Goal: Browse casually

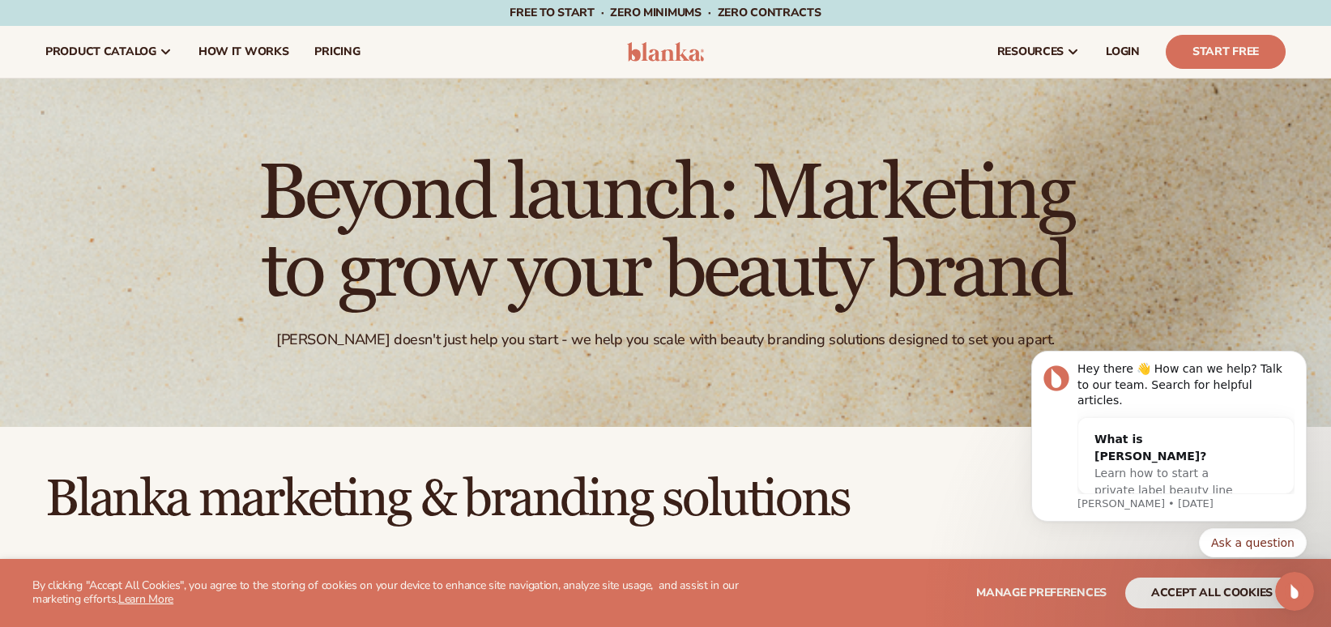
click at [1139, 113] on div "Beyond launch: Marketing to grow your beauty brand Blanka doesn't just help you…" at bounding box center [665, 253] width 1331 height 348
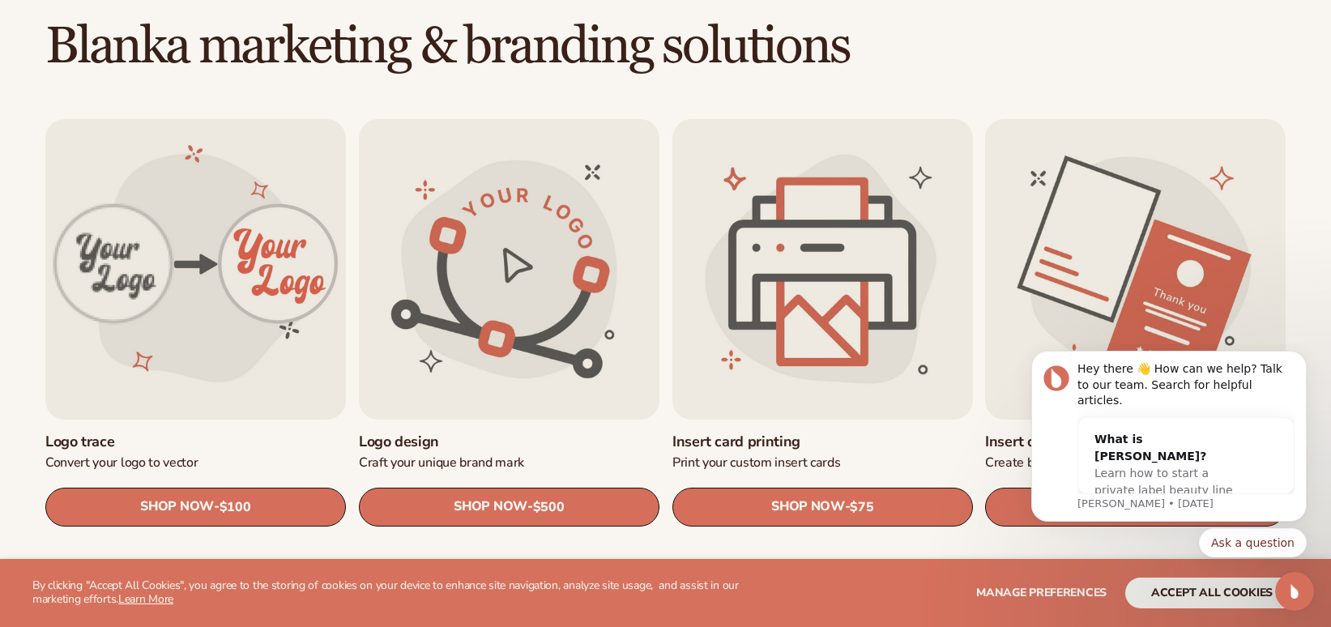
scroll to position [459, 0]
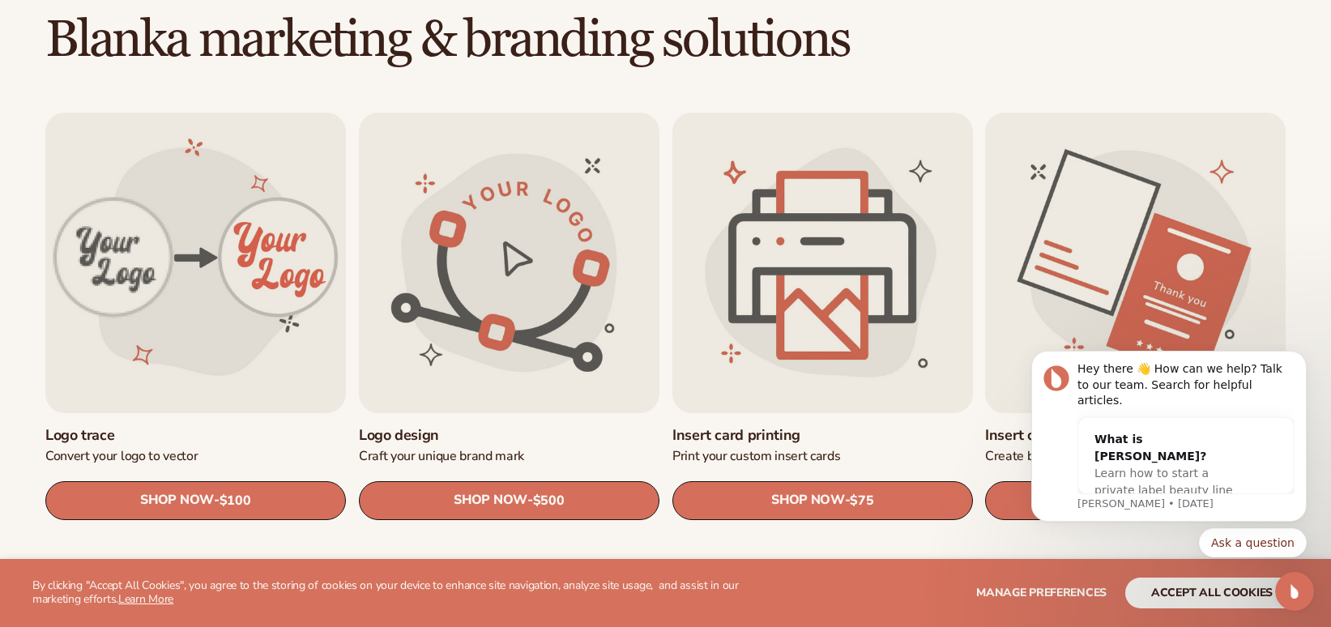
drag, startPoint x: 1142, startPoint y: 23, endPoint x: 1182, endPoint y: 27, distance: 40.7
click at [1182, 27] on h2 "Blanka marketing & branding solutions" at bounding box center [665, 40] width 1331 height 54
click at [1277, 596] on div "Open Intercom Messenger" at bounding box center [1292, 588] width 53 height 53
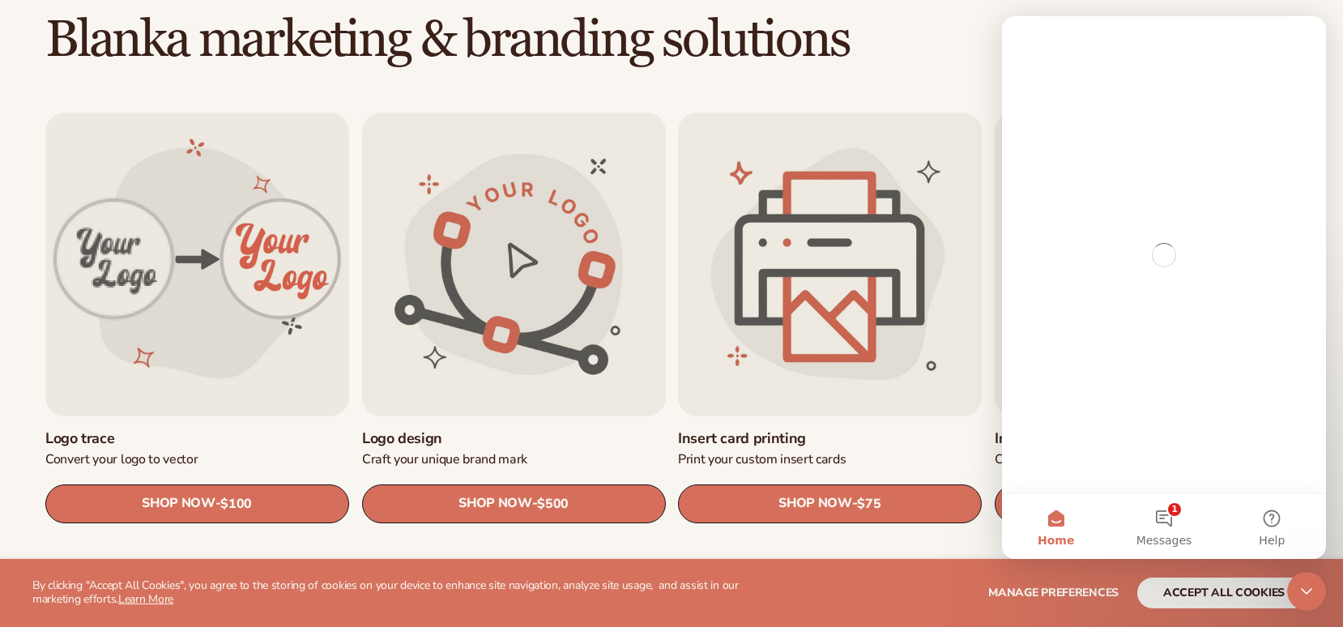
scroll to position [0, 0]
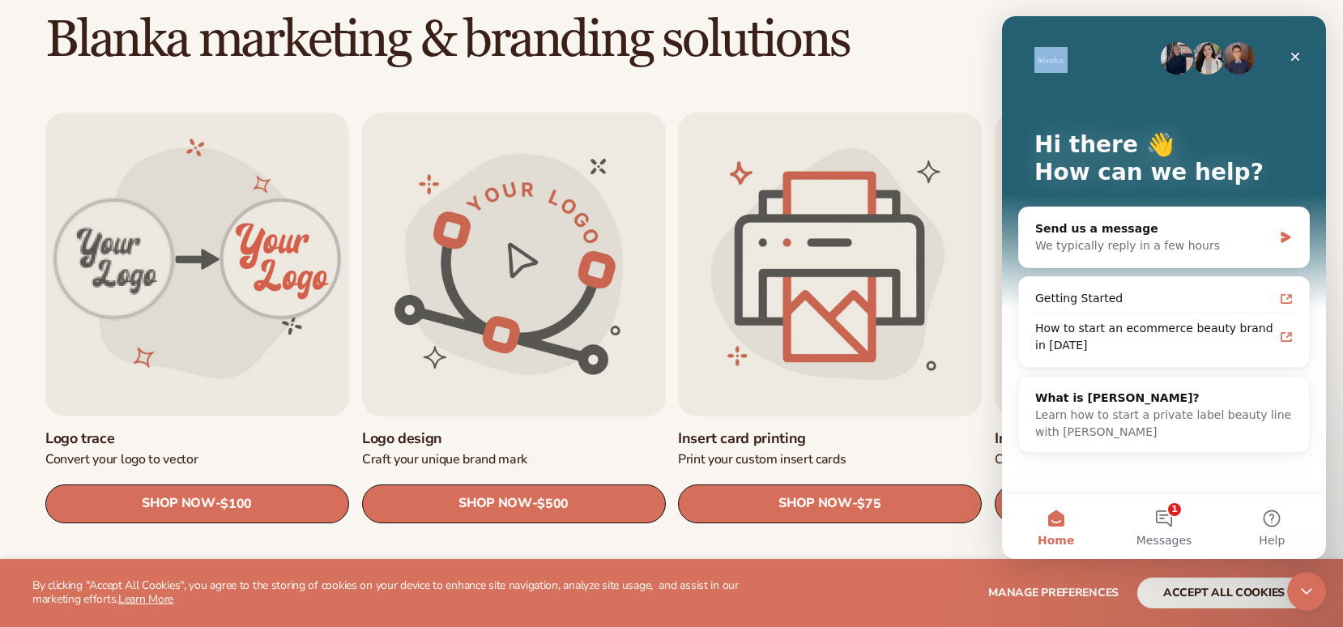
drag, startPoint x: 1109, startPoint y: 21, endPoint x: 899, endPoint y: 11, distance: 210.1
click html "Hi there 👋 How can we help? Send us a message We typically reply in a few hours…"
click at [1293, 57] on icon "Close" at bounding box center [1295, 56] width 13 height 13
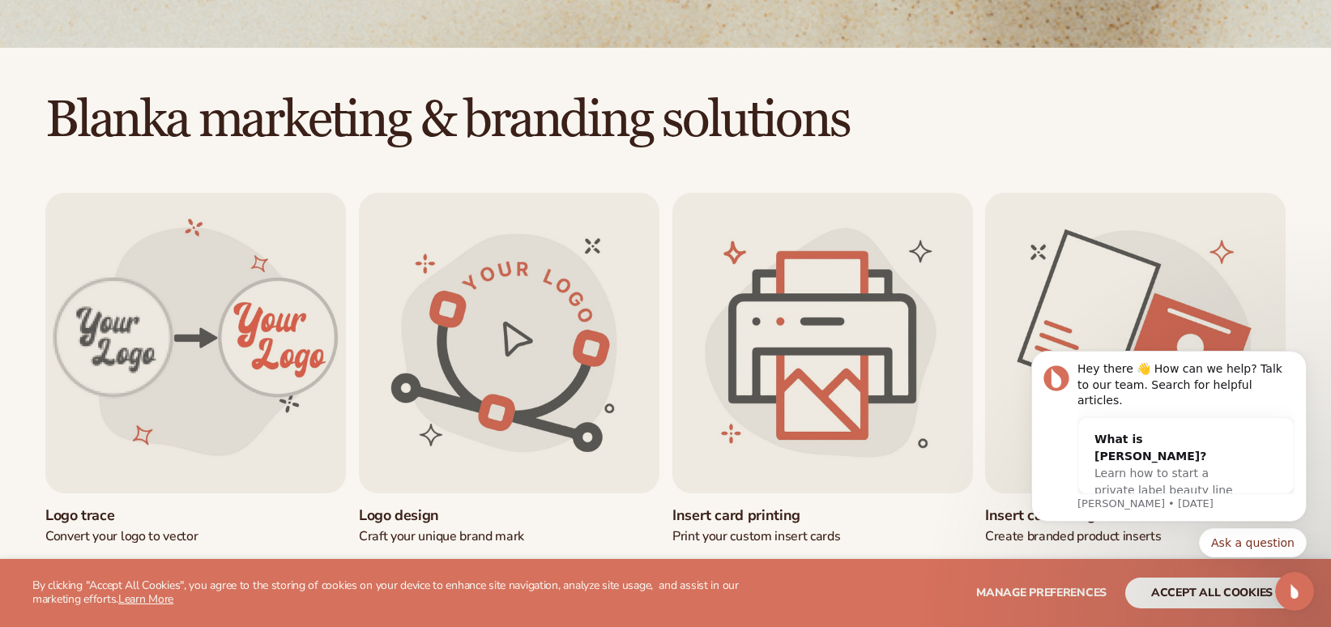
scroll to position [459, 0]
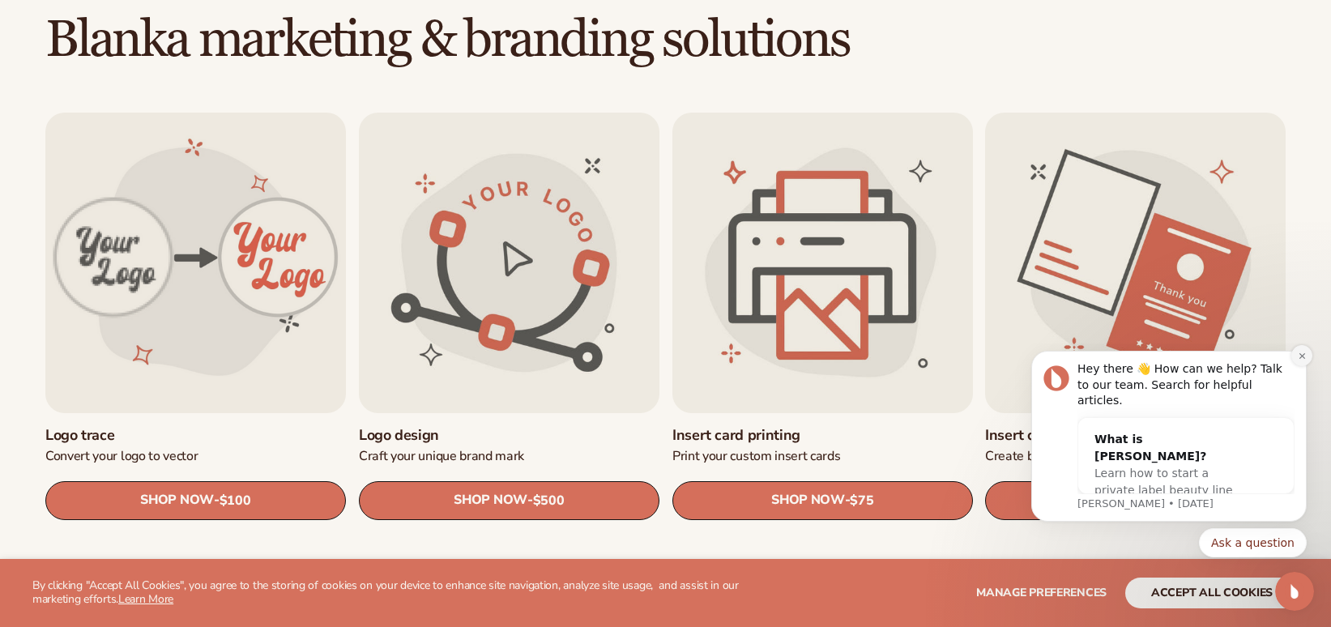
click at [1306, 361] on icon "Dismiss notification" at bounding box center [1302, 356] width 9 height 9
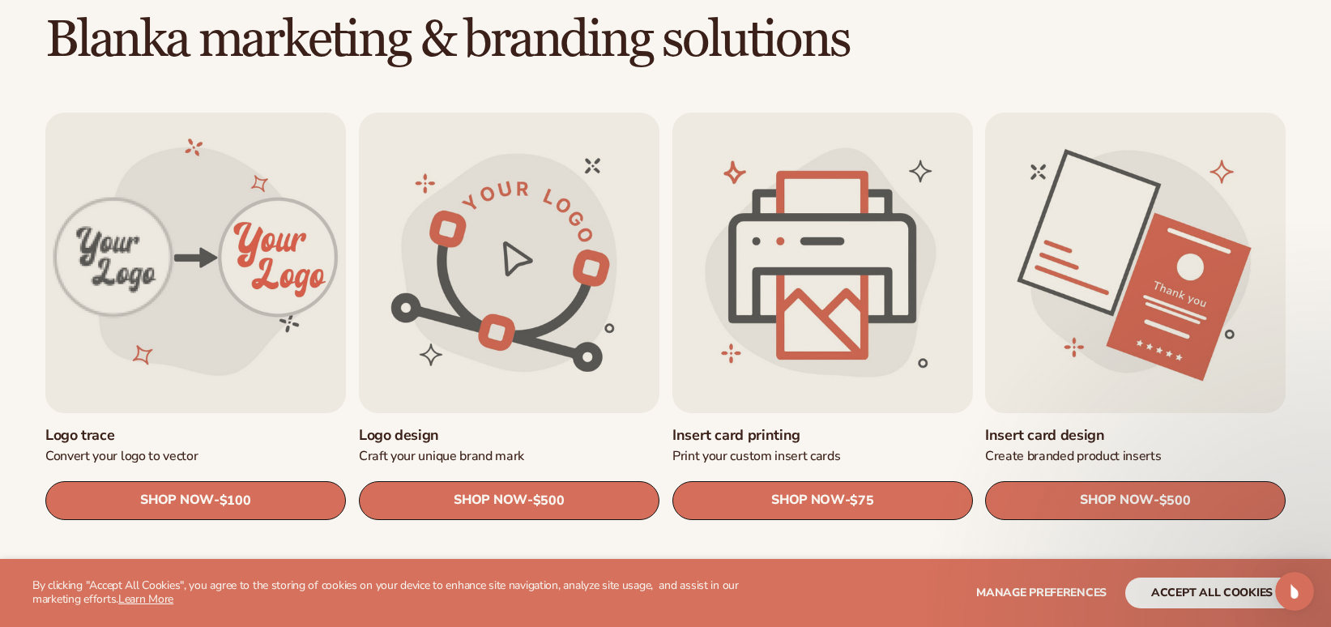
scroll to position [0, 0]
